Goal: Find specific page/section: Find specific page/section

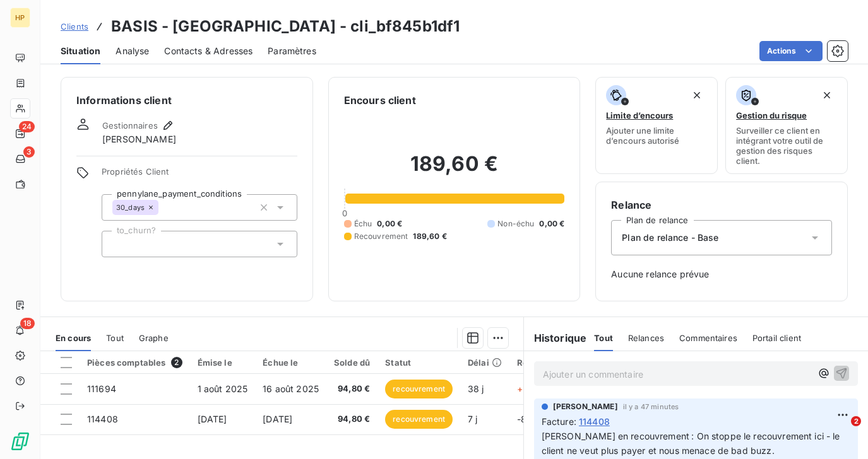
scroll to position [125, 0]
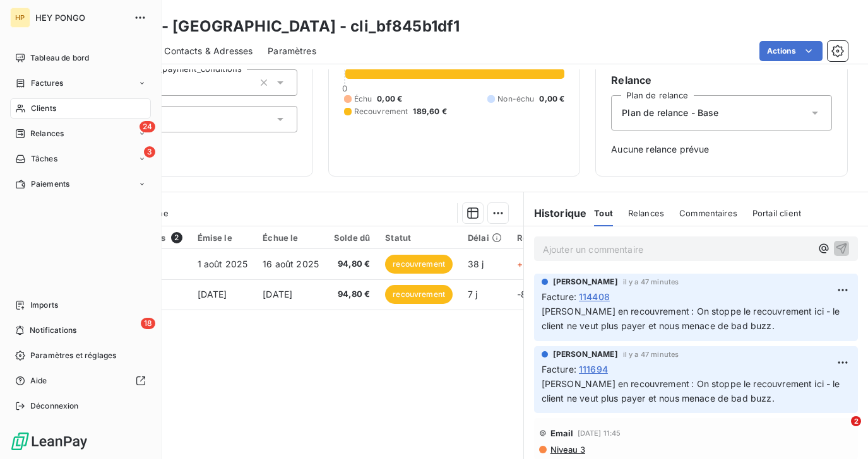
click at [33, 107] on span "Clients" at bounding box center [43, 108] width 25 height 11
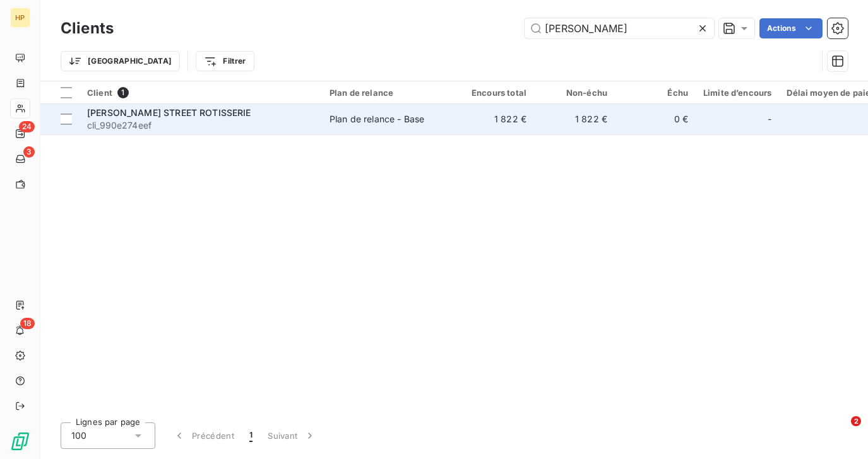
type input "[PERSON_NAME]"
click at [198, 125] on span "cli_990e274eef" at bounding box center [200, 125] width 227 height 13
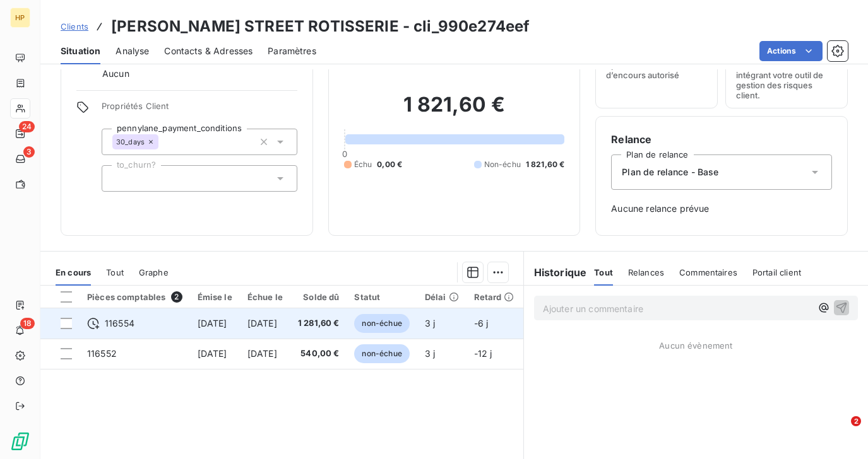
scroll to position [71, 0]
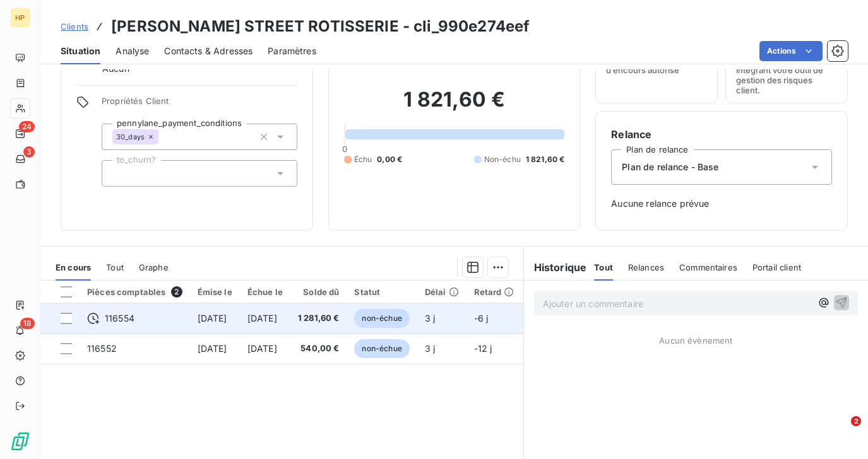
click at [339, 317] on span "1 281,60 €" at bounding box center [319, 318] width 42 height 13
